Goal: Task Accomplishment & Management: Manage account settings

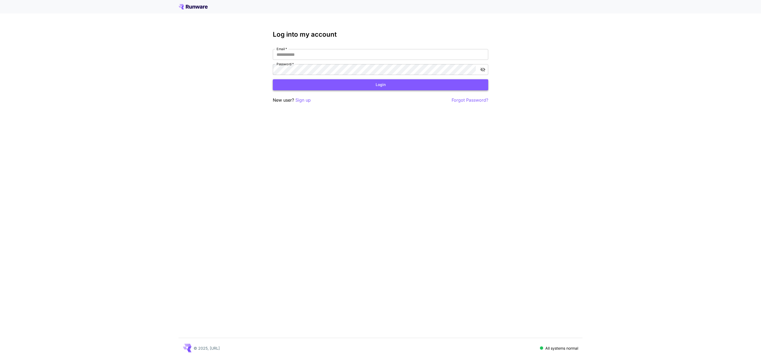
type input "**********"
click at [378, 85] on button "Login" at bounding box center [381, 84] width 216 height 11
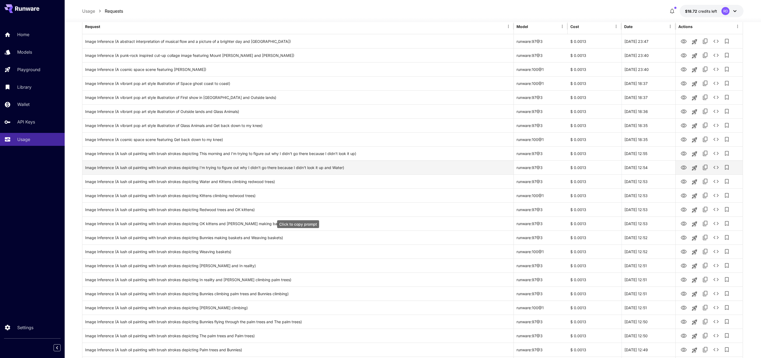
scroll to position [106, 0]
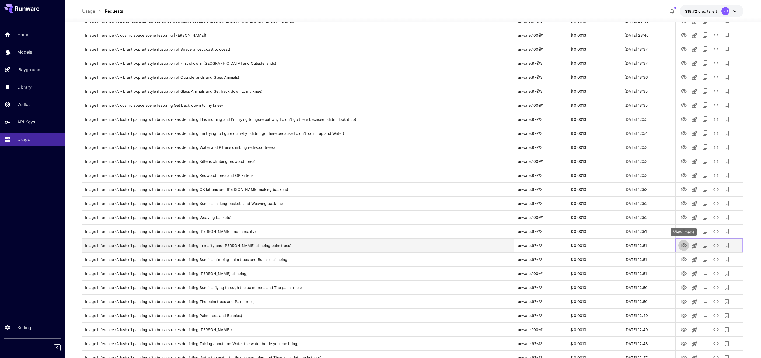
click at [683, 246] on icon "View Image" at bounding box center [684, 245] width 6 height 4
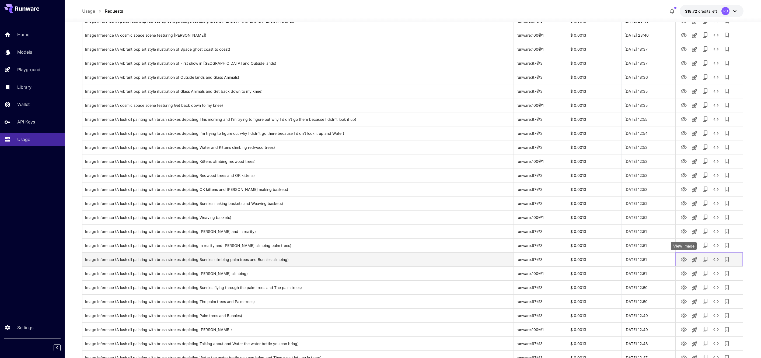
click at [686, 259] on icon "View Image" at bounding box center [684, 259] width 6 height 6
click at [682, 259] on icon "View Image" at bounding box center [684, 259] width 6 height 4
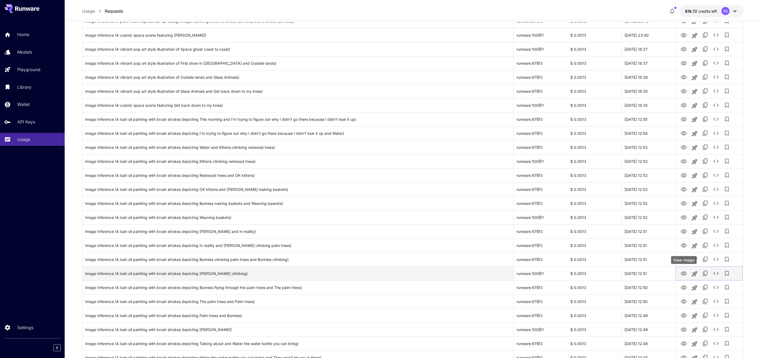
click at [686, 272] on icon "View Image" at bounding box center [684, 273] width 6 height 4
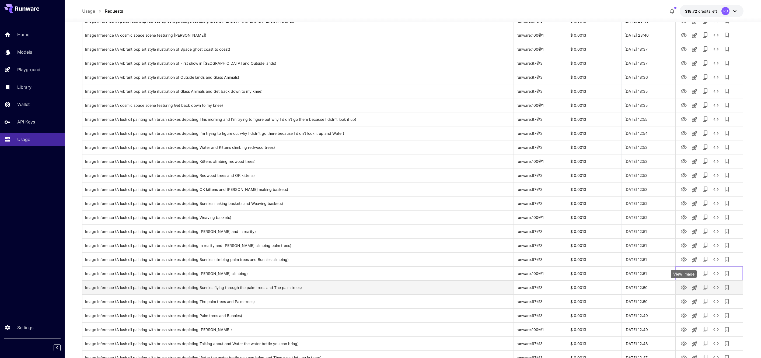
scroll to position [106, 0]
click at [684, 286] on icon "View Image" at bounding box center [684, 287] width 6 height 6
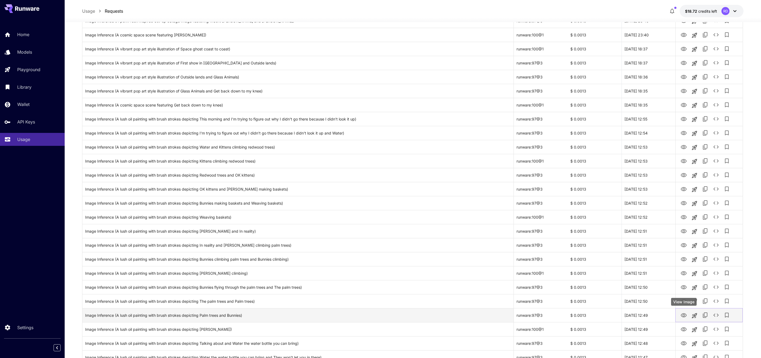
click at [682, 315] on icon "View Image" at bounding box center [684, 315] width 6 height 6
